Goal: Download file/media

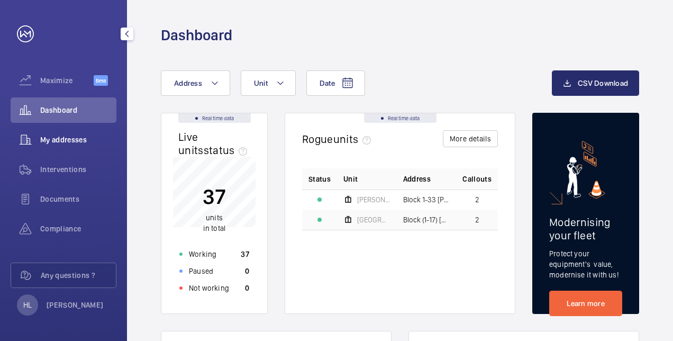
click at [78, 138] on span "My addresses" at bounding box center [78, 139] width 76 height 11
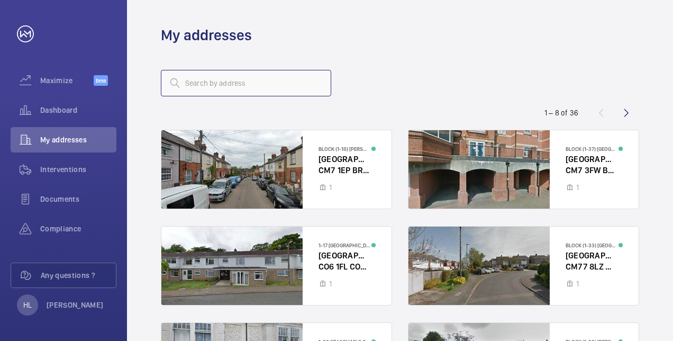
click at [261, 78] on input "text" at bounding box center [246, 83] width 170 height 26
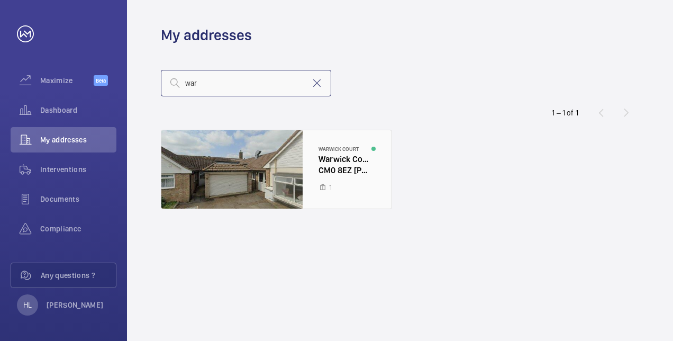
type input "war"
click at [230, 174] on div at bounding box center [276, 169] width 230 height 78
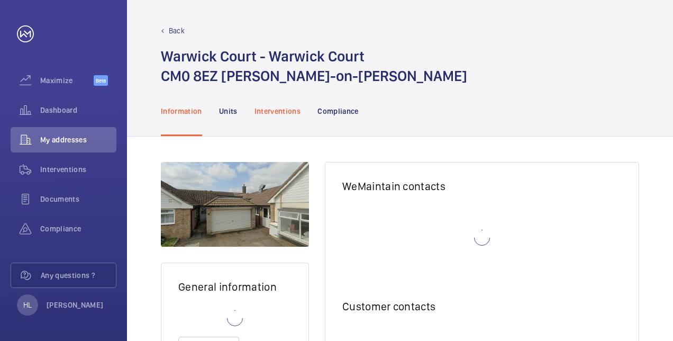
click at [286, 109] on p "Interventions" at bounding box center [277, 111] width 47 height 11
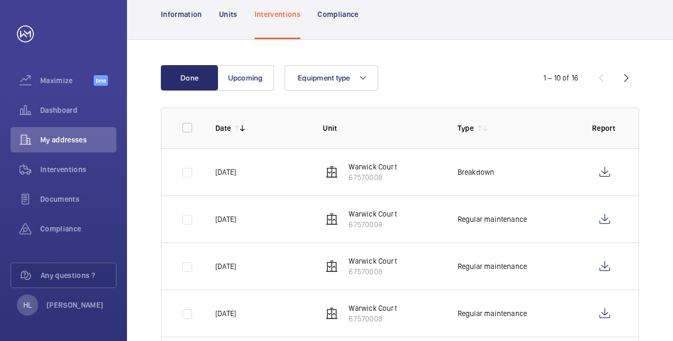
scroll to position [106, 0]
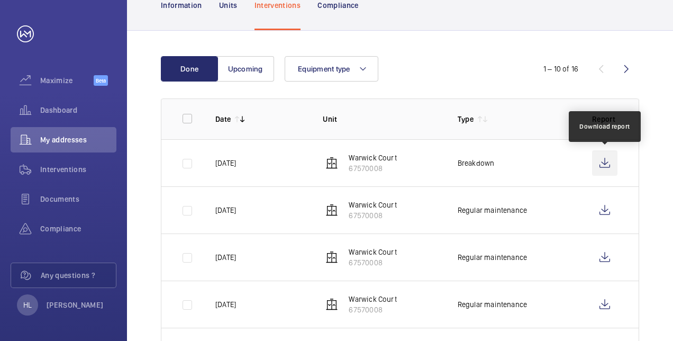
click at [599, 162] on wm-front-icon-button at bounding box center [604, 162] width 25 height 25
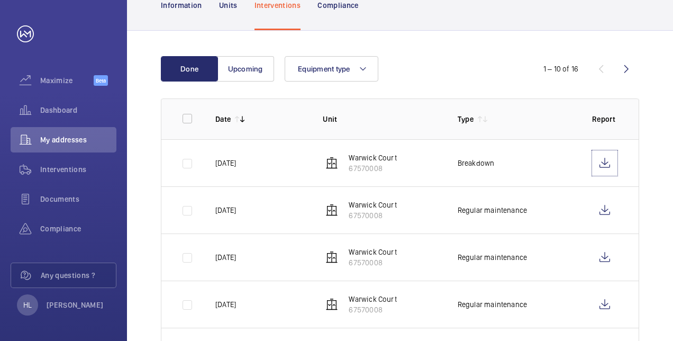
scroll to position [0, 0]
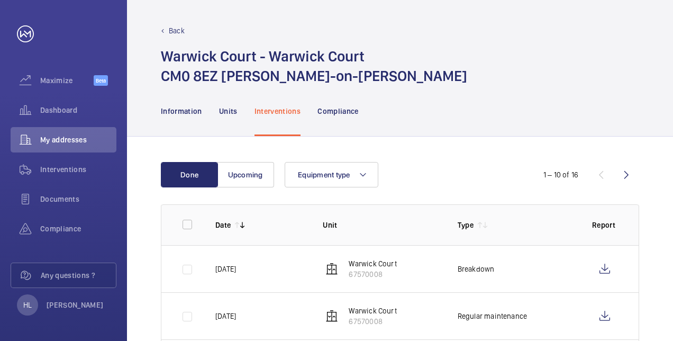
click at [178, 21] on div "Back Warwick Court - Warwick Court CM0 8EZ [PERSON_NAME]-on-[PERSON_NAME]" at bounding box center [400, 43] width 546 height 86
click at [178, 29] on p "Back" at bounding box center [177, 30] width 16 height 11
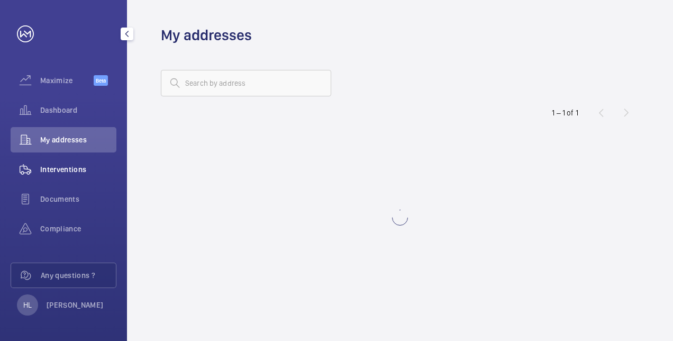
click at [63, 168] on span "Interventions" at bounding box center [78, 169] width 76 height 11
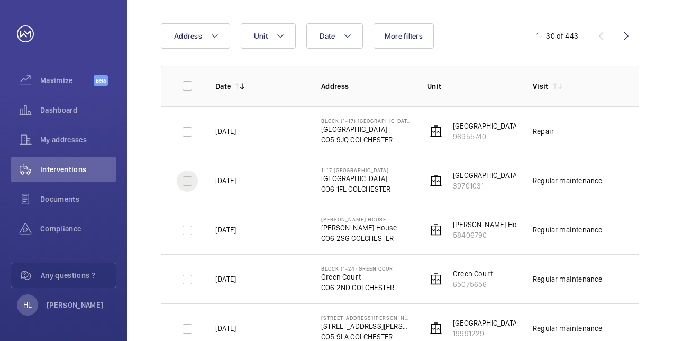
scroll to position [106, 0]
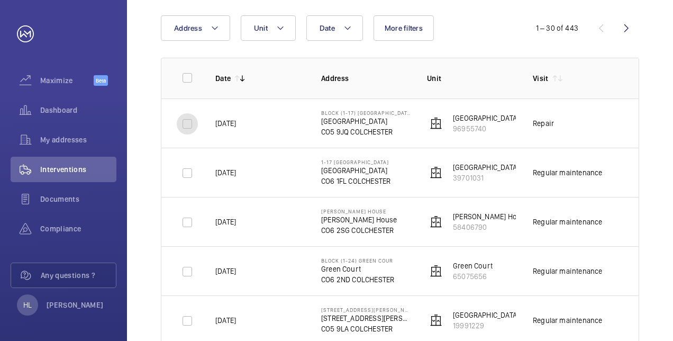
click at [181, 127] on input "checkbox" at bounding box center [187, 123] width 21 height 21
checkbox input "true"
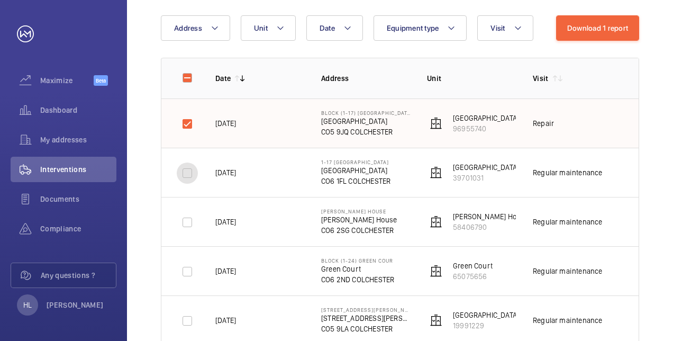
click at [184, 172] on input "checkbox" at bounding box center [187, 172] width 21 height 21
checkbox input "true"
drag, startPoint x: 188, startPoint y: 218, endPoint x: 190, endPoint y: 237, distance: 19.2
click at [188, 219] on input "checkbox" at bounding box center [187, 222] width 21 height 21
checkbox input "true"
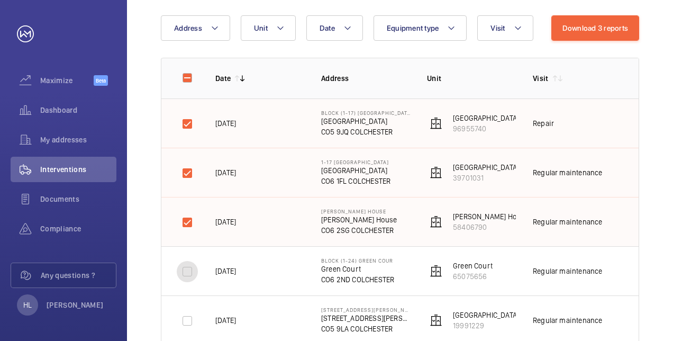
click at [190, 272] on input "checkbox" at bounding box center [187, 271] width 21 height 21
checkbox input "true"
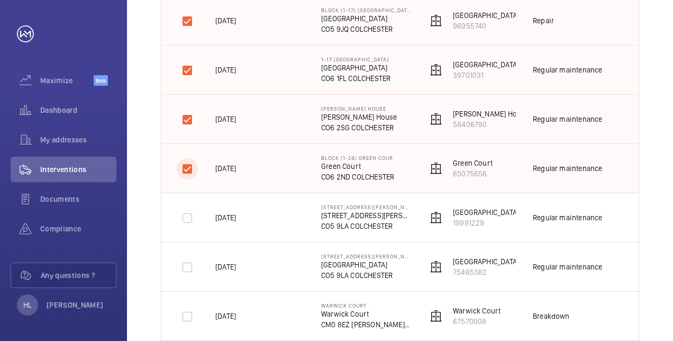
scroll to position [212, 0]
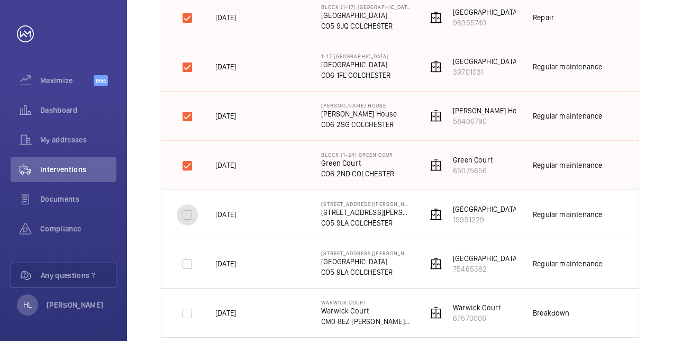
click at [184, 208] on input "checkbox" at bounding box center [187, 214] width 21 height 21
checkbox input "true"
click at [184, 258] on input "checkbox" at bounding box center [187, 263] width 21 height 21
checkbox input "true"
click at [181, 305] on input "checkbox" at bounding box center [187, 313] width 21 height 21
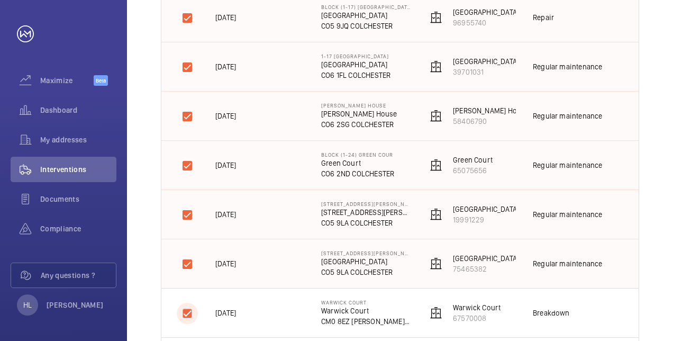
checkbox input "true"
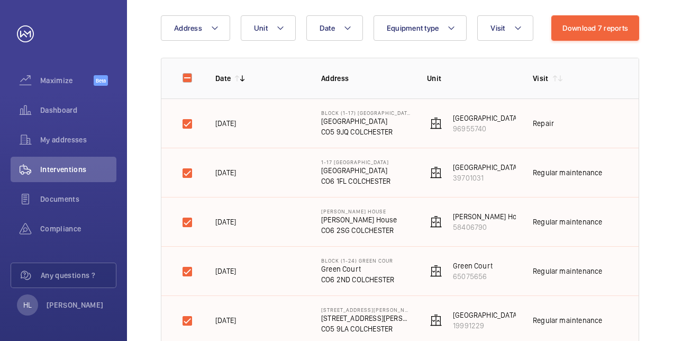
scroll to position [0, 0]
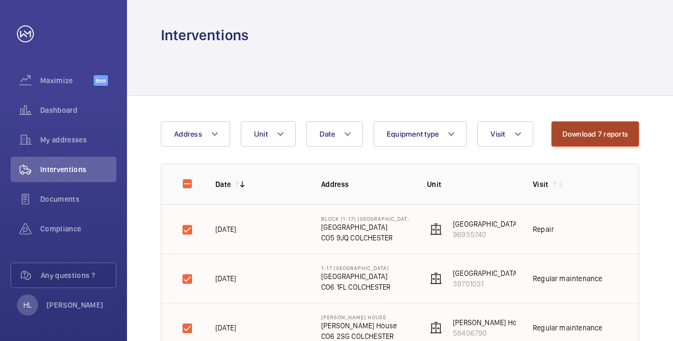
click at [604, 134] on button "Download 7 reports" at bounding box center [595, 133] width 88 height 25
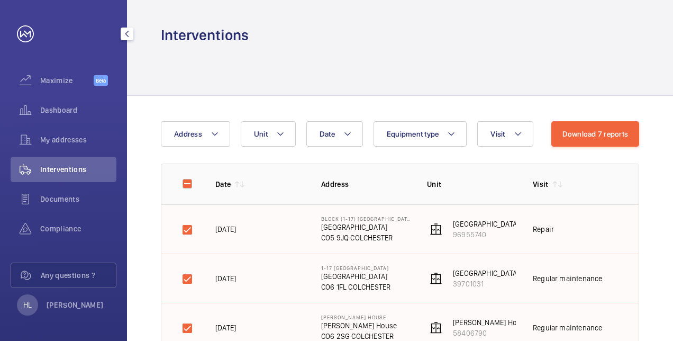
click at [68, 173] on span "Interventions" at bounding box center [78, 169] width 76 height 11
click at [65, 171] on span "Interventions" at bounding box center [78, 169] width 76 height 11
click at [70, 115] on div "Dashboard" at bounding box center [64, 109] width 106 height 25
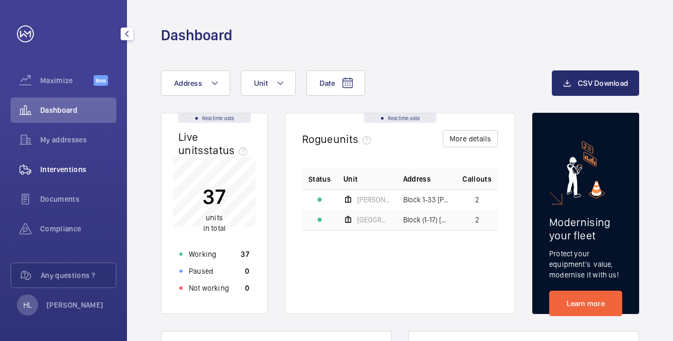
click at [67, 166] on span "Interventions" at bounding box center [78, 169] width 76 height 11
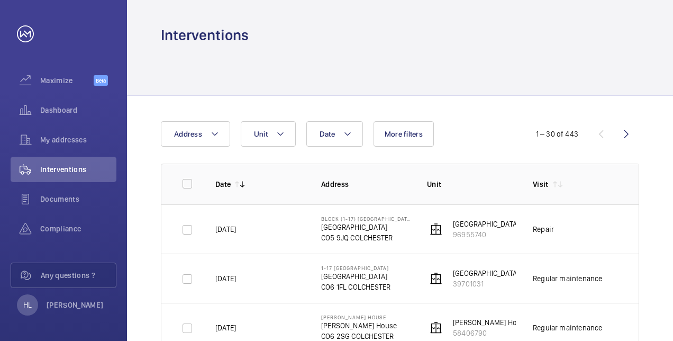
click at [458, 57] on div at bounding box center [400, 70] width 478 height 50
